Goal: Find specific page/section: Find specific page/section

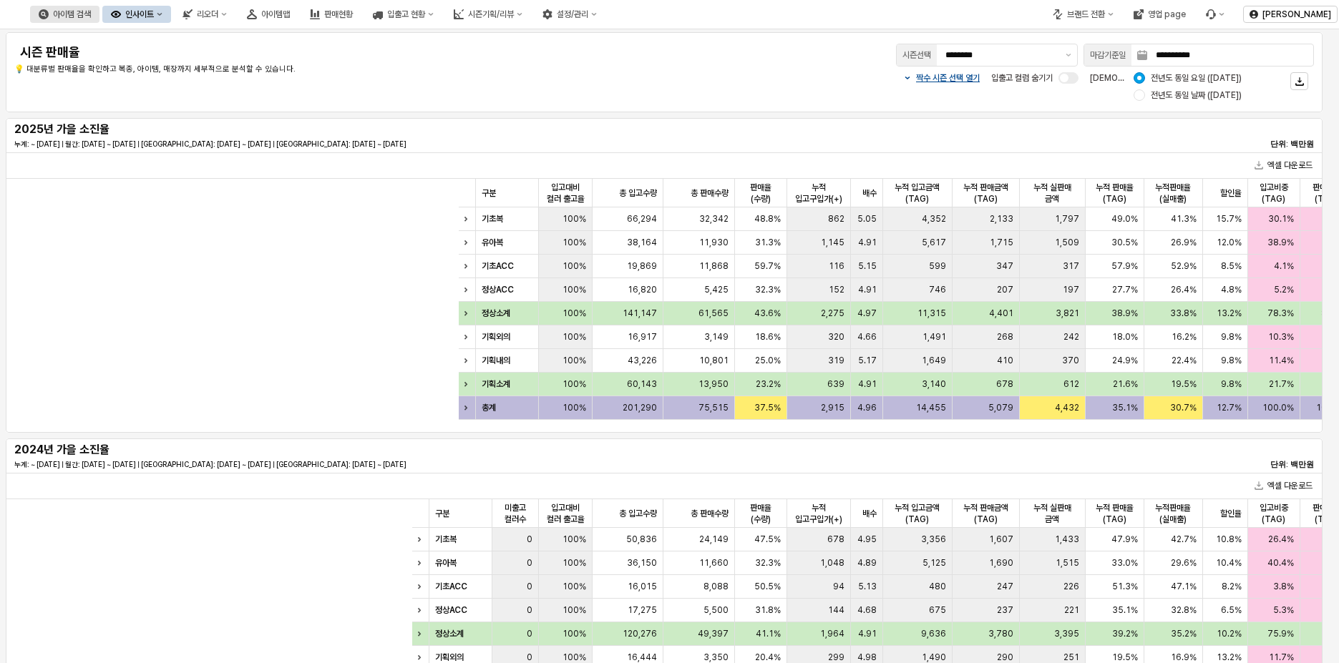
scroll to position [0, 412]
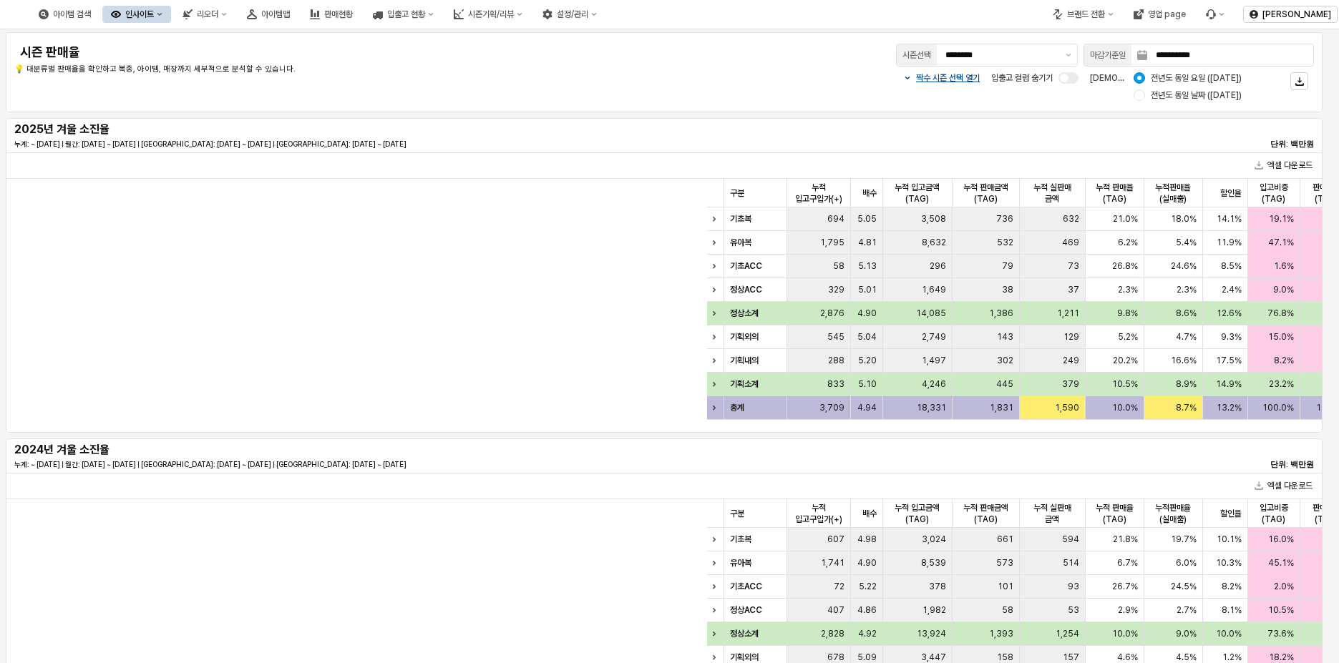
scroll to position [0, 883]
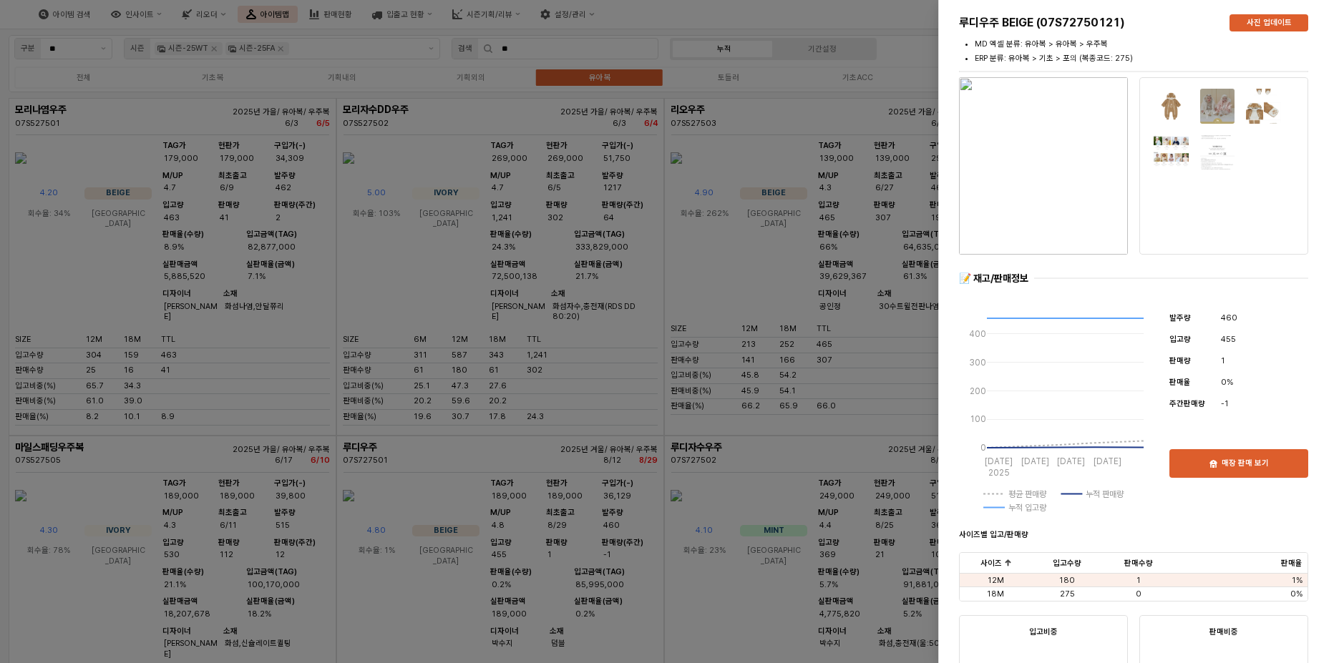
scroll to position [229, 0]
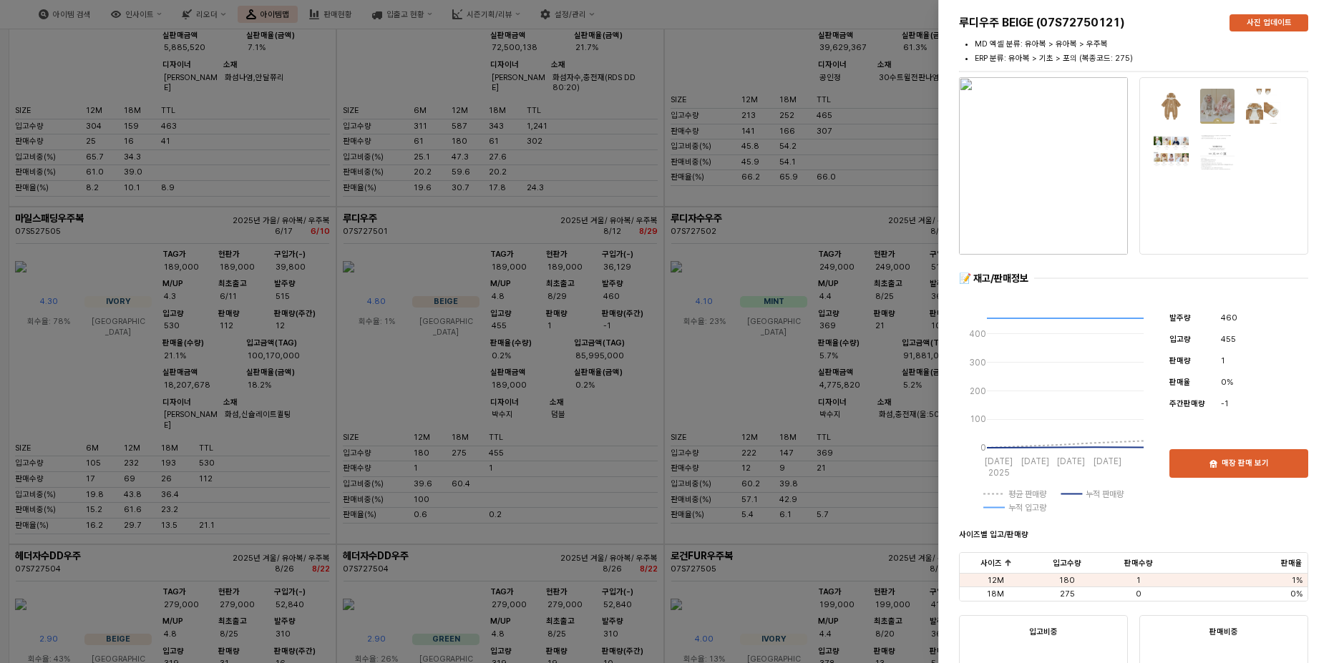
click at [742, 238] on div at bounding box center [669, 331] width 1339 height 663
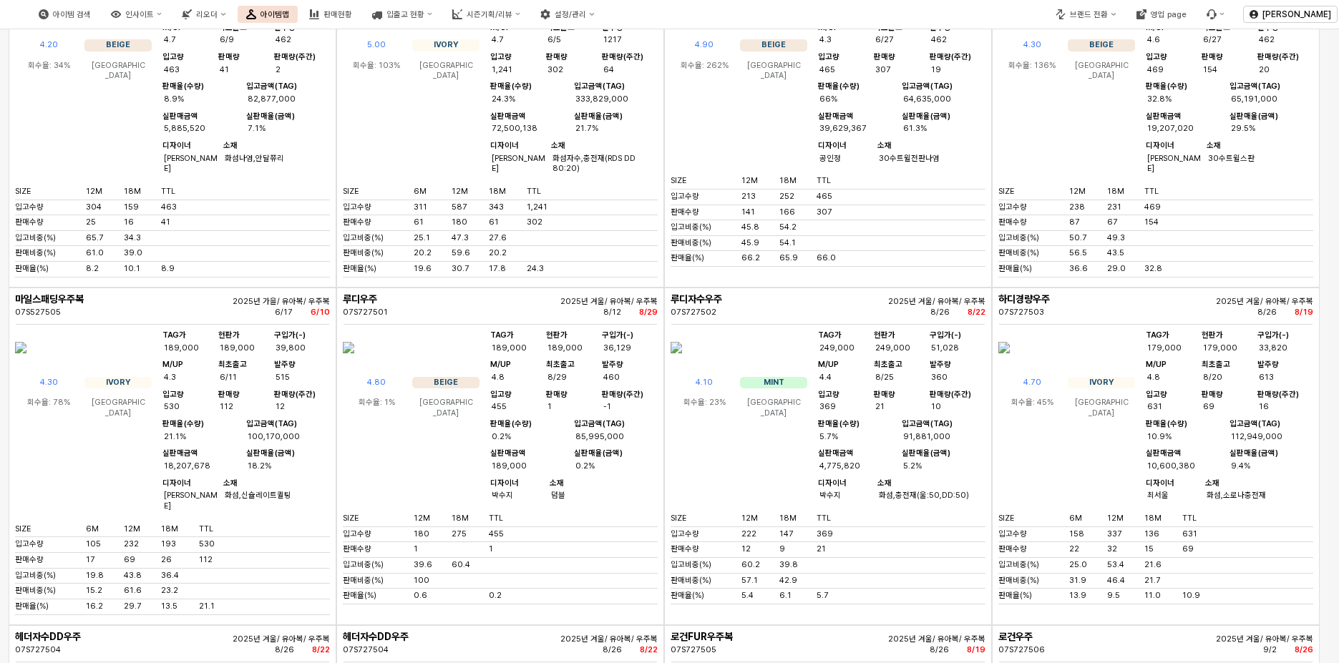
scroll to position [0, 0]
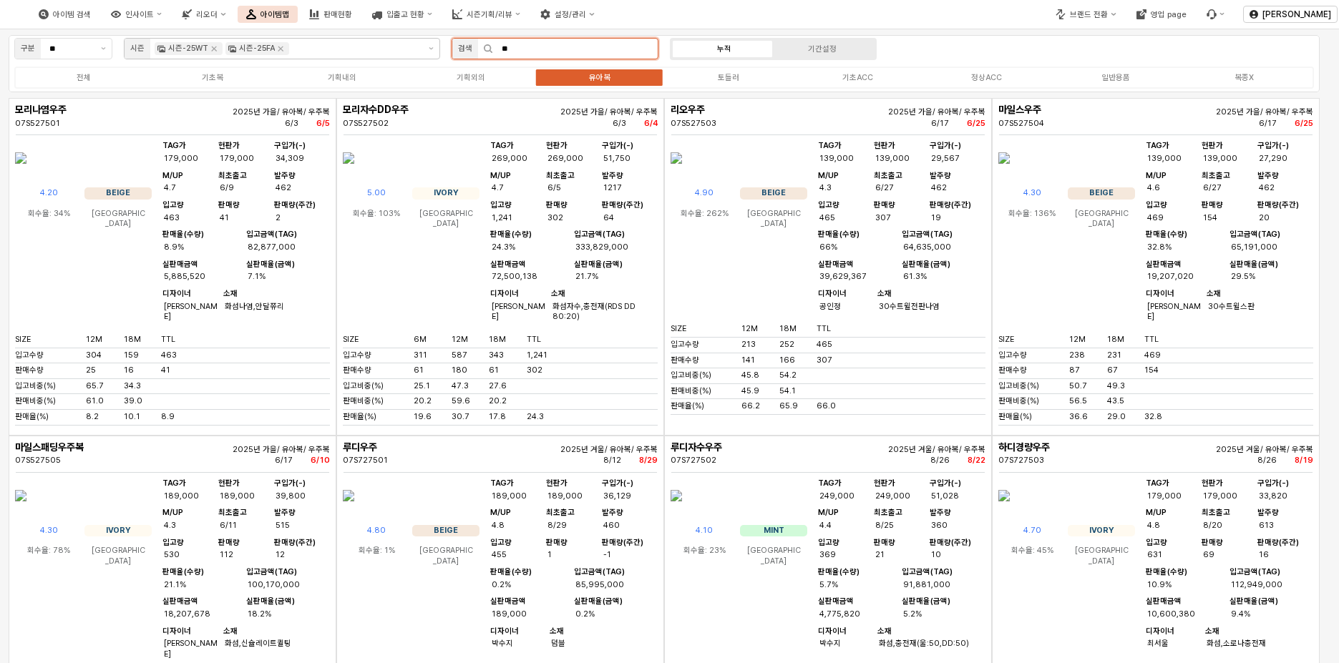
drag, startPoint x: 425, startPoint y: 55, endPoint x: 297, endPoint y: 57, distance: 128.1
click at [297, 57] on div "구분 ** 시즌 시즌-25WT 시즌-25FA 검색 ** 누적 기간설정 전체 기초복 기획내의 기획외의 유아복 토들러 기초ACC 정상ACC 일반용…" at bounding box center [664, 63] width 1311 height 57
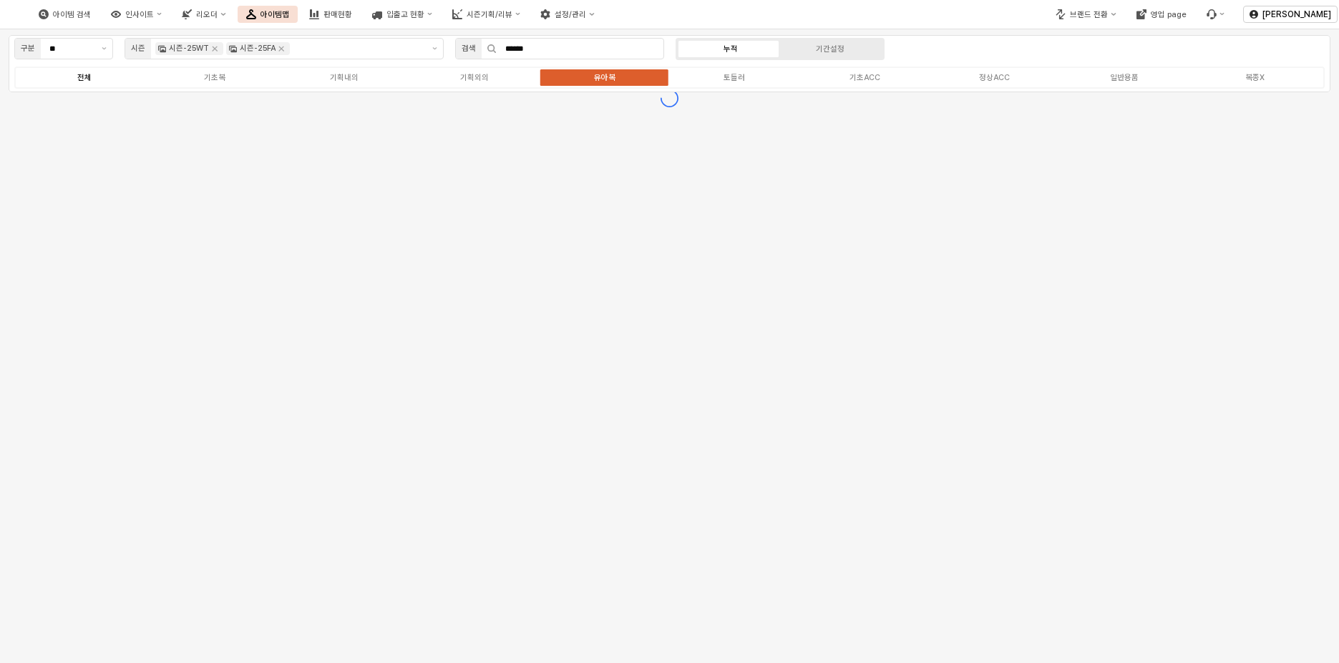
click at [86, 80] on div "전체" at bounding box center [84, 77] width 14 height 9
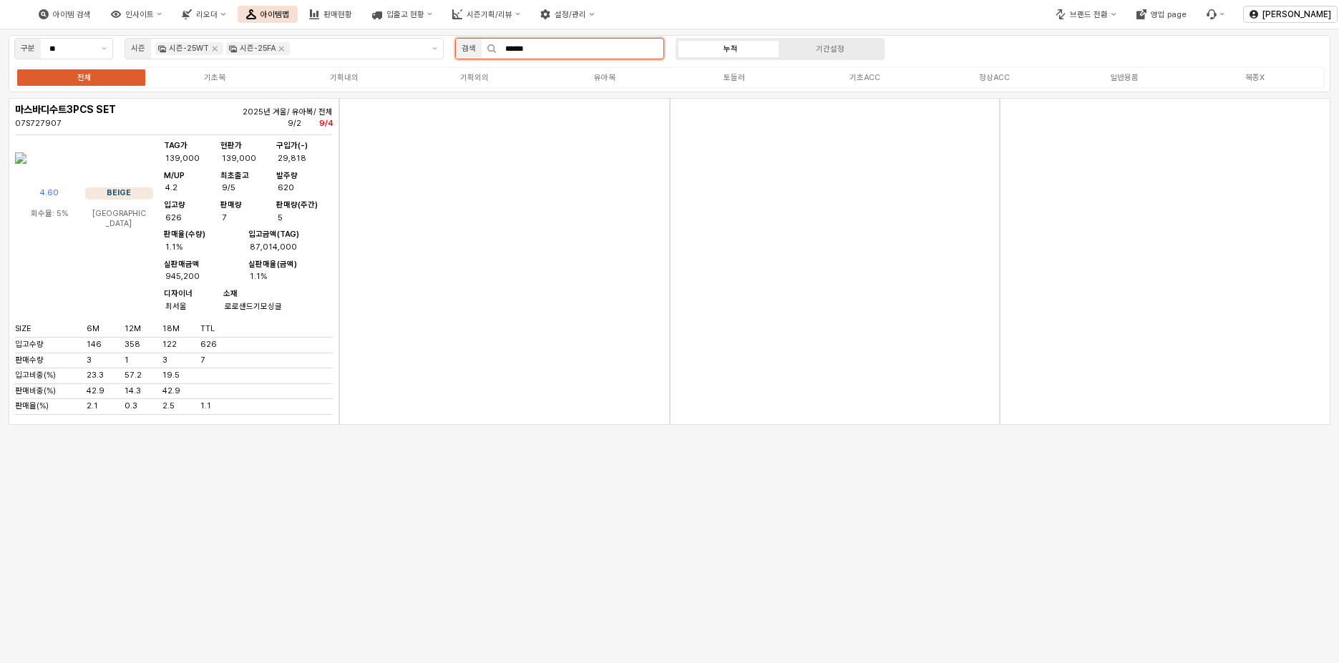
click at [555, 52] on input "******" at bounding box center [580, 49] width 167 height 20
type input "*"
click at [609, 53] on input "****" at bounding box center [580, 49] width 167 height 20
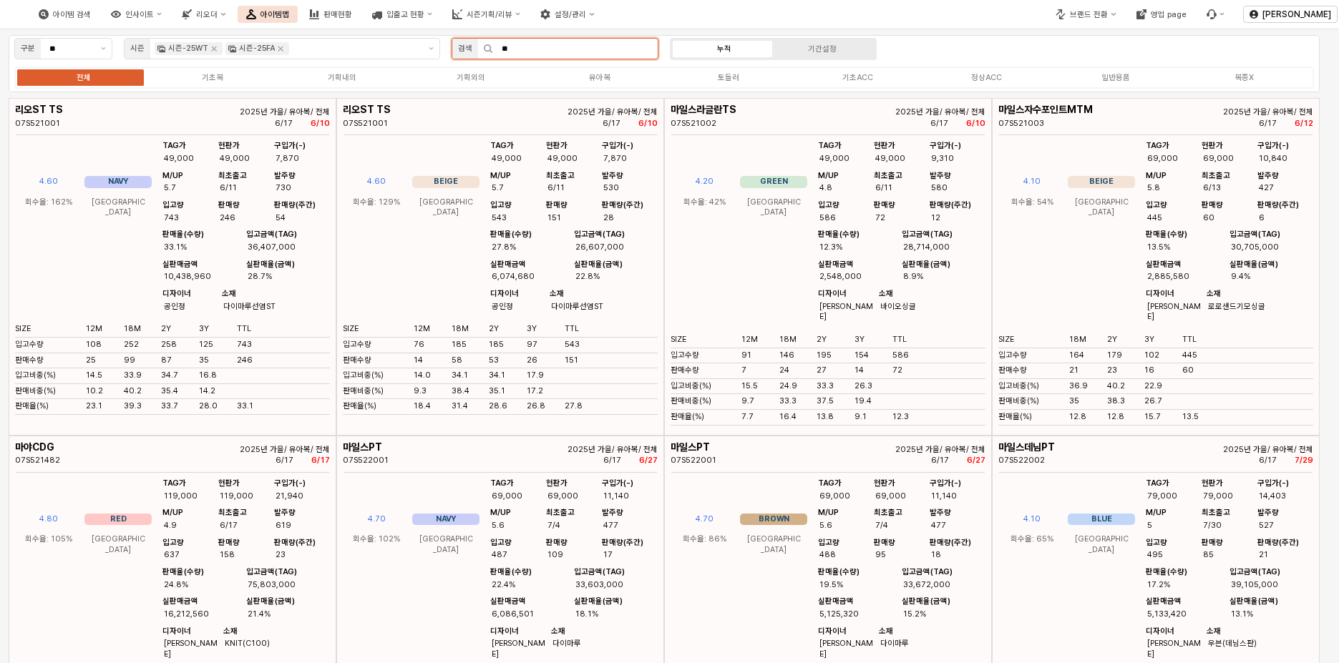
type input "*"
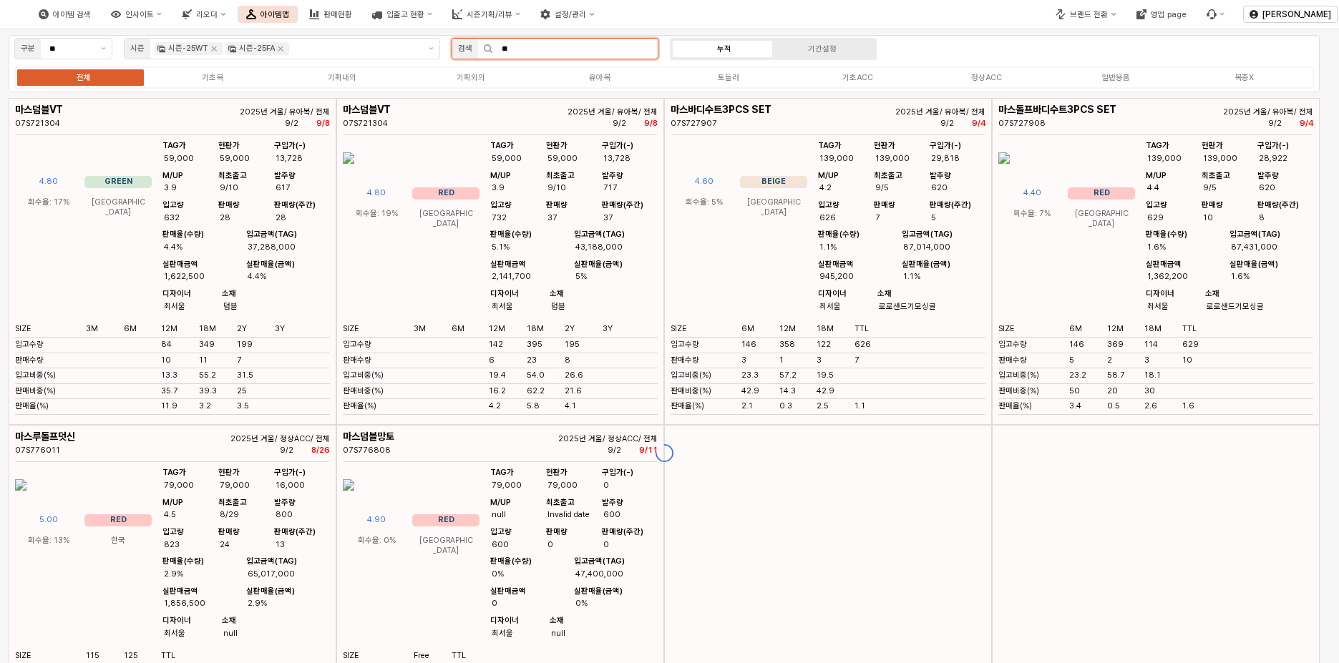
click at [563, 47] on input "**" at bounding box center [575, 49] width 165 height 20
type input "*"
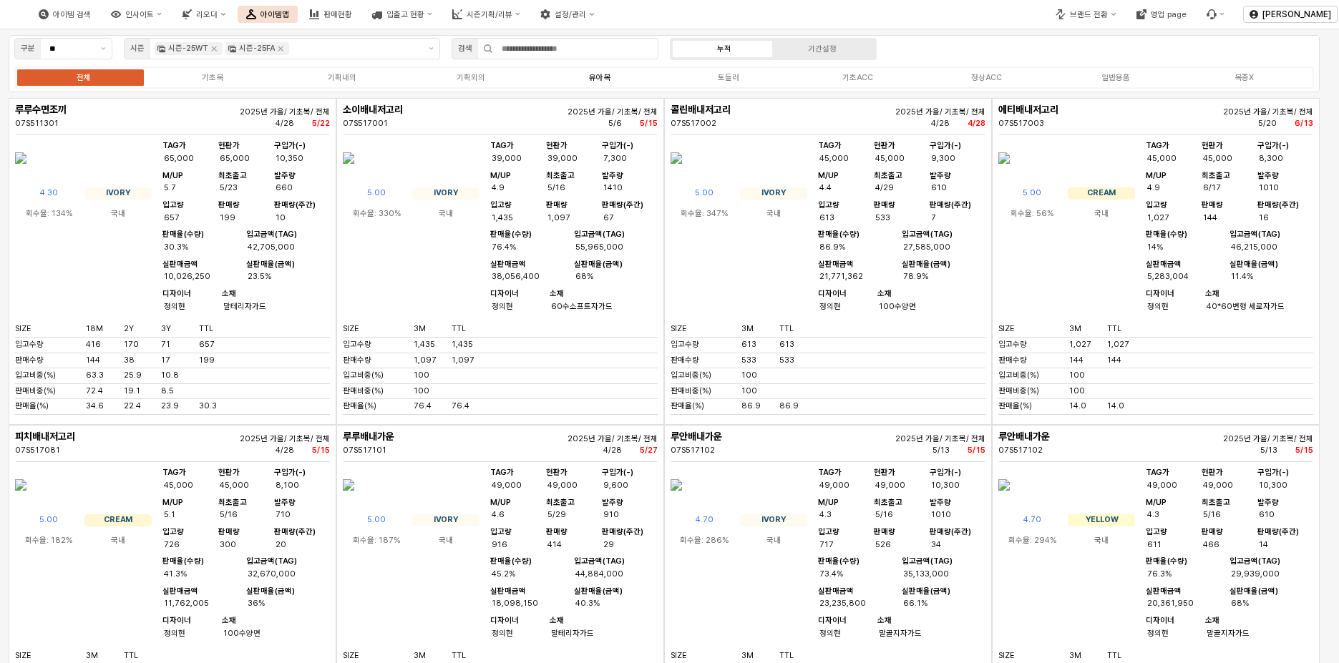
click at [587, 77] on label "유아복" at bounding box center [599, 78] width 129 height 12
click at [613, 75] on label "유아복" at bounding box center [599, 78] width 129 height 12
click at [278, 49] on icon "Remove 시즌-25FA" at bounding box center [280, 48] width 11 height 11
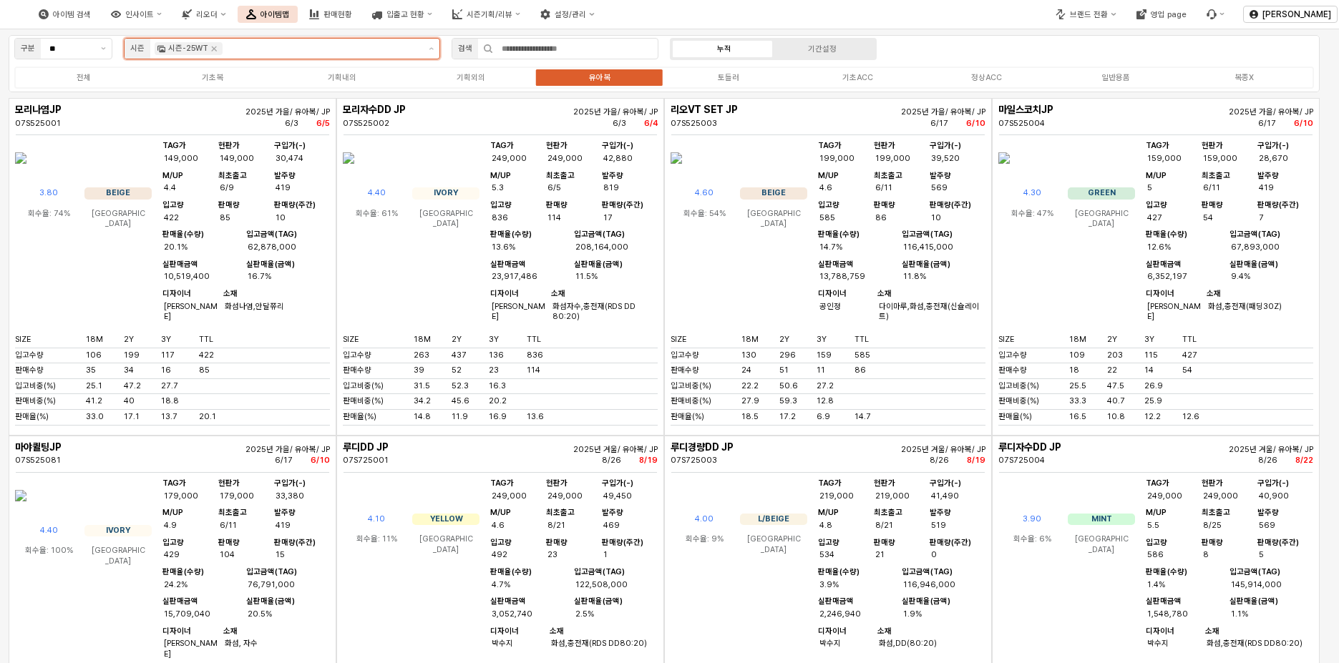
click at [280, 49] on input "App Frame" at bounding box center [321, 48] width 193 height 13
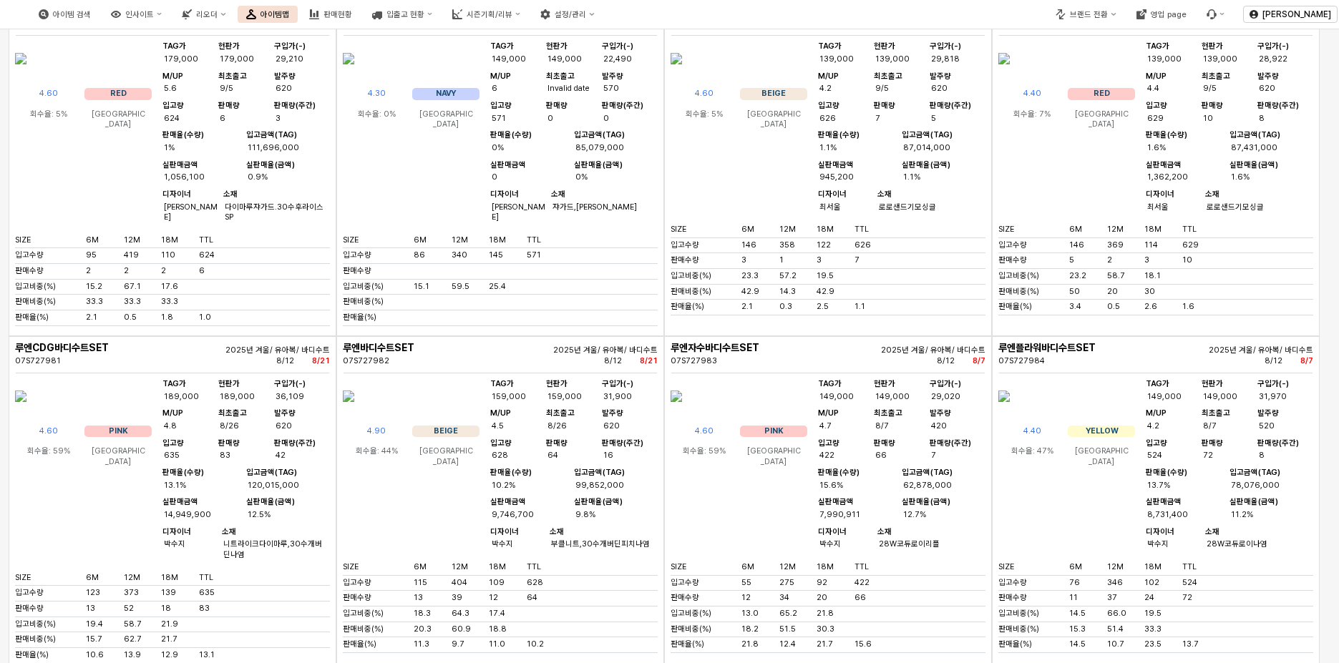
scroll to position [9, 0]
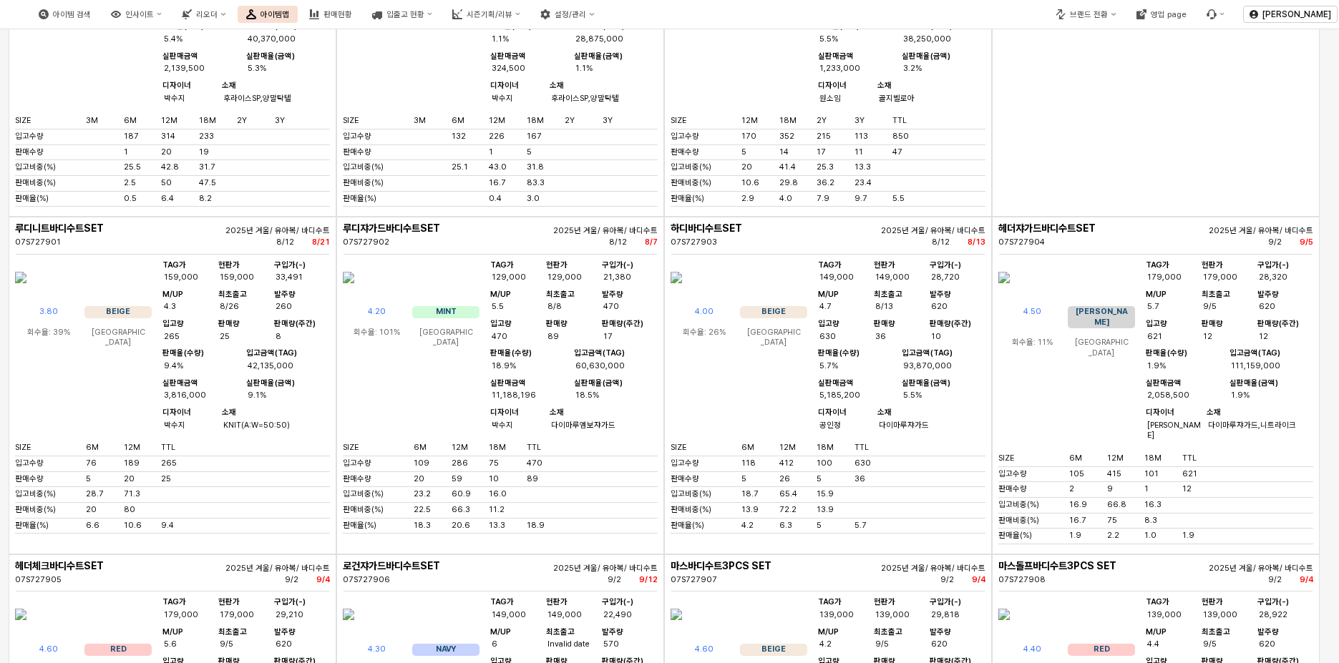
scroll to position [4724, 0]
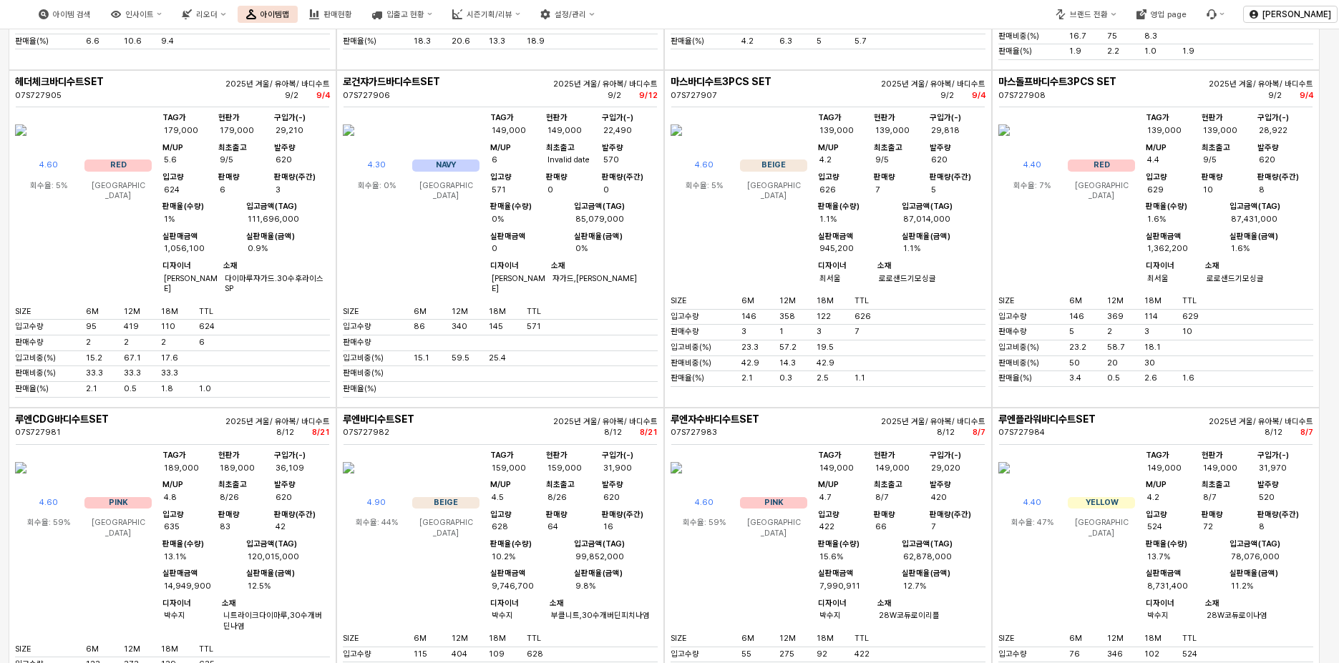
click at [1010, 147] on img "App Frame" at bounding box center [1003, 130] width 11 height 34
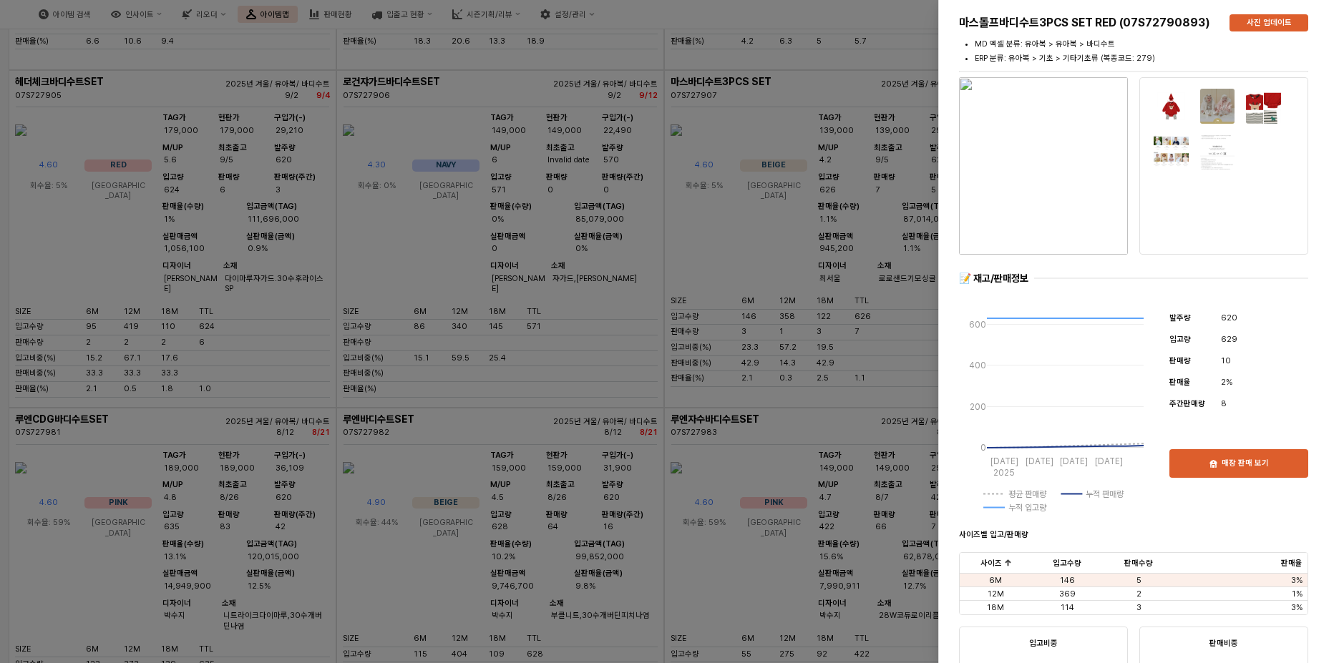
click at [1170, 103] on img at bounding box center [1171, 106] width 37 height 37
click at [1210, 106] on img at bounding box center [1218, 106] width 37 height 37
click at [1167, 100] on img at bounding box center [1171, 106] width 37 height 37
drag, startPoint x: 1124, startPoint y: 24, endPoint x: 1205, endPoint y: 22, distance: 80.9
click at [1205, 22] on h5 "마스돌프바디수트3PCS SET RED (07S72790893)" at bounding box center [1088, 23] width 259 height 14
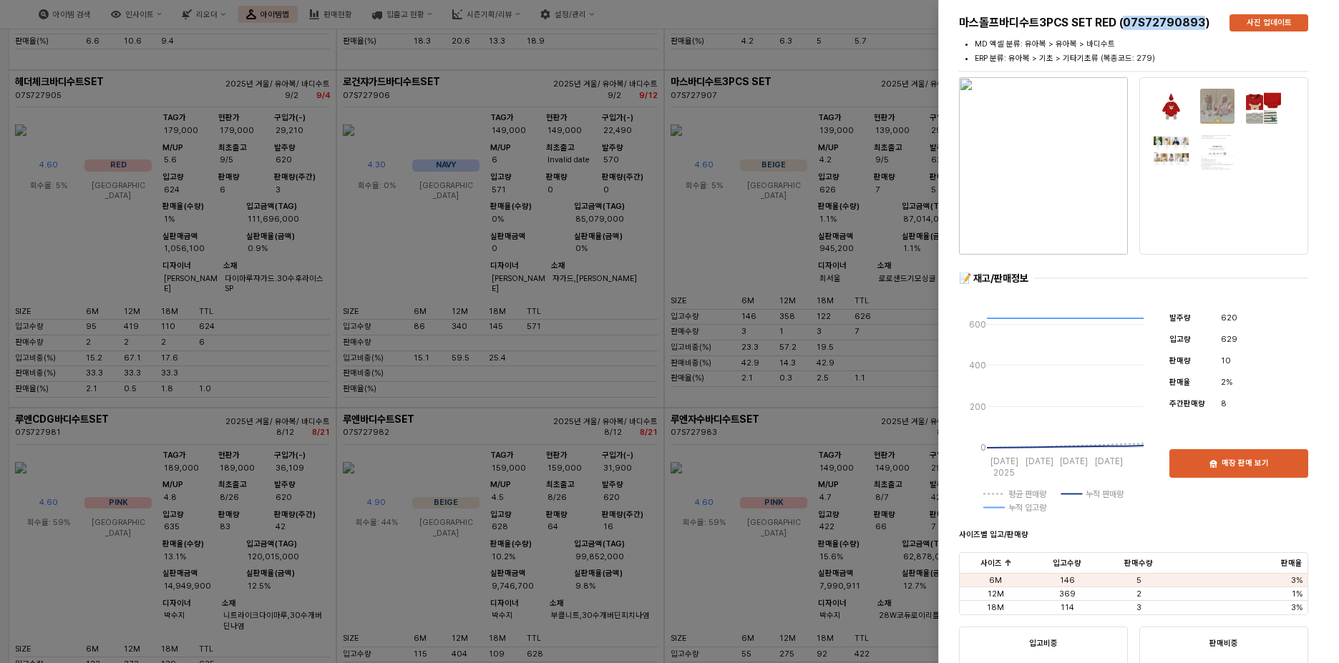
copy h5 "07S72790893"
click at [812, 325] on div at bounding box center [669, 331] width 1339 height 663
